Goal: Find specific page/section: Find specific page/section

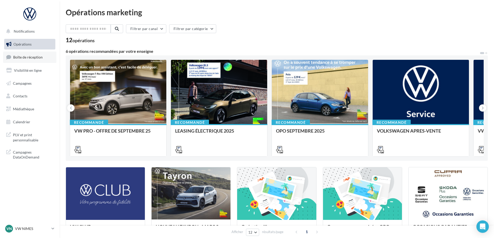
click at [32, 53] on link "Boîte de réception" at bounding box center [29, 56] width 53 height 11
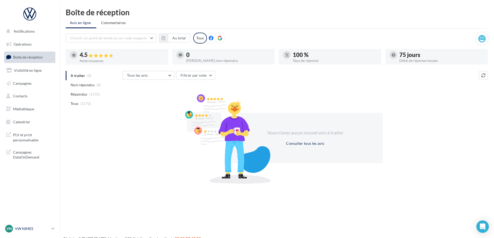
click at [31, 228] on p "VW NIMES" at bounding box center [32, 228] width 34 height 5
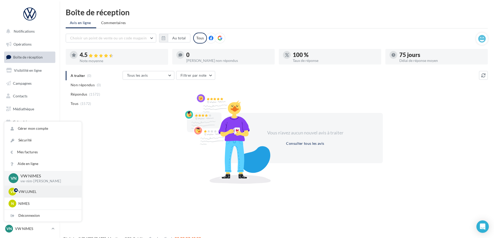
click at [20, 190] on icon at bounding box center [18, 190] width 6 height 3
